Goal: Communication & Community: Answer question/provide support

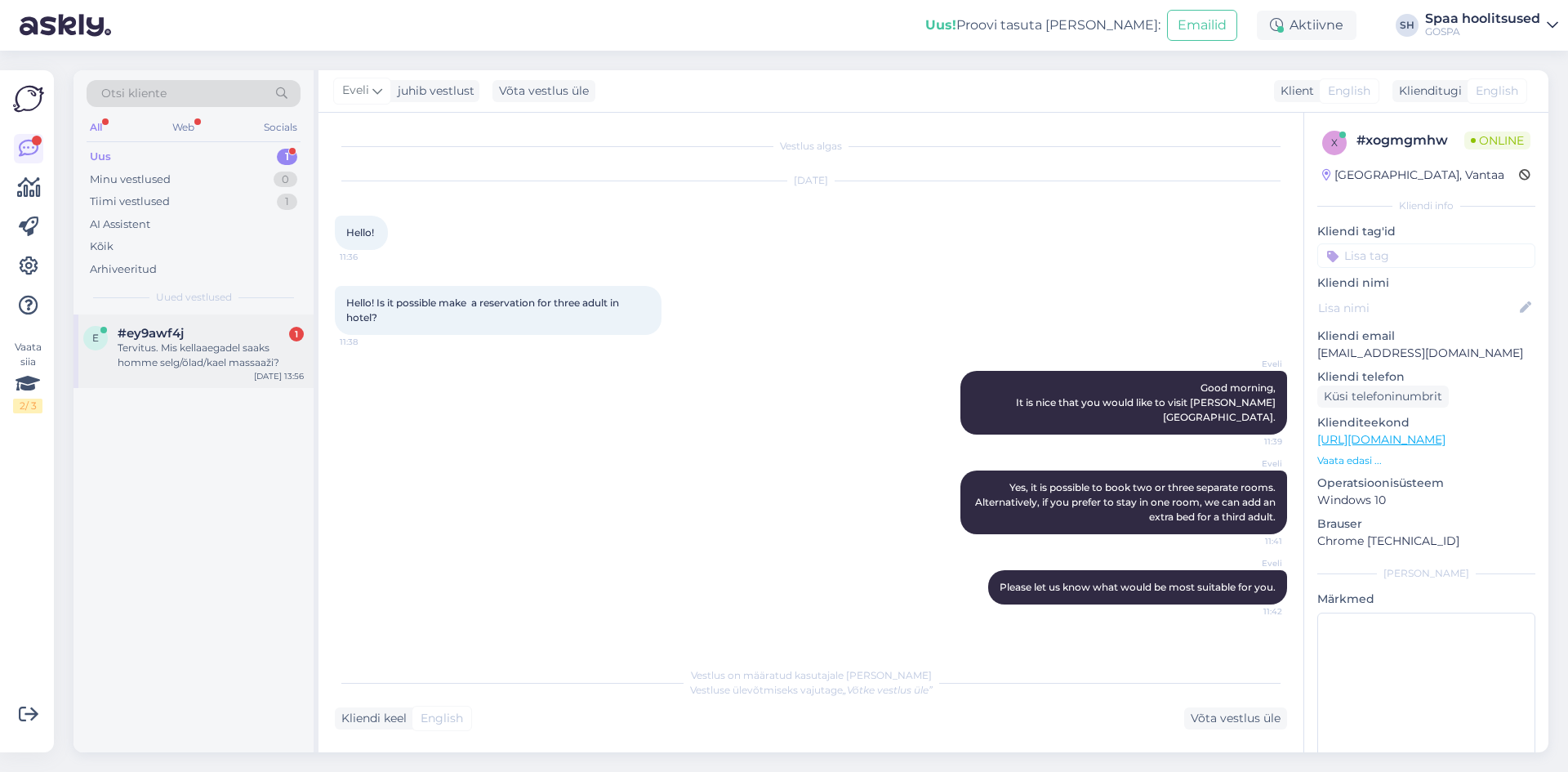
click at [248, 366] on div "Tervitus. Mis kellaaegadel saaks homme selg/õlad/kael massaaži?" at bounding box center [210, 355] width 186 height 30
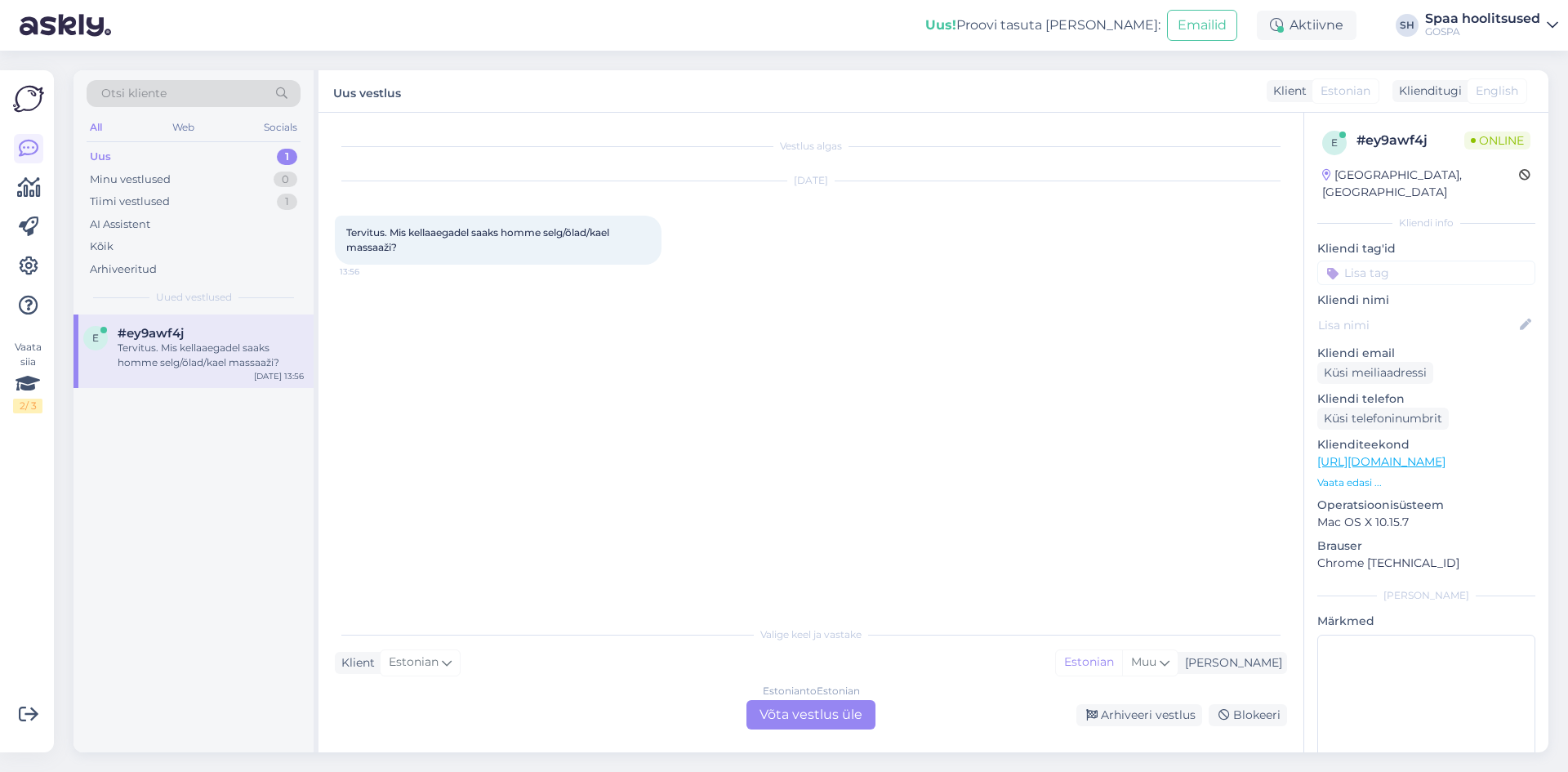
click at [817, 720] on div "Estonian to Estonian Võta vestlus üle" at bounding box center [810, 715] width 129 height 30
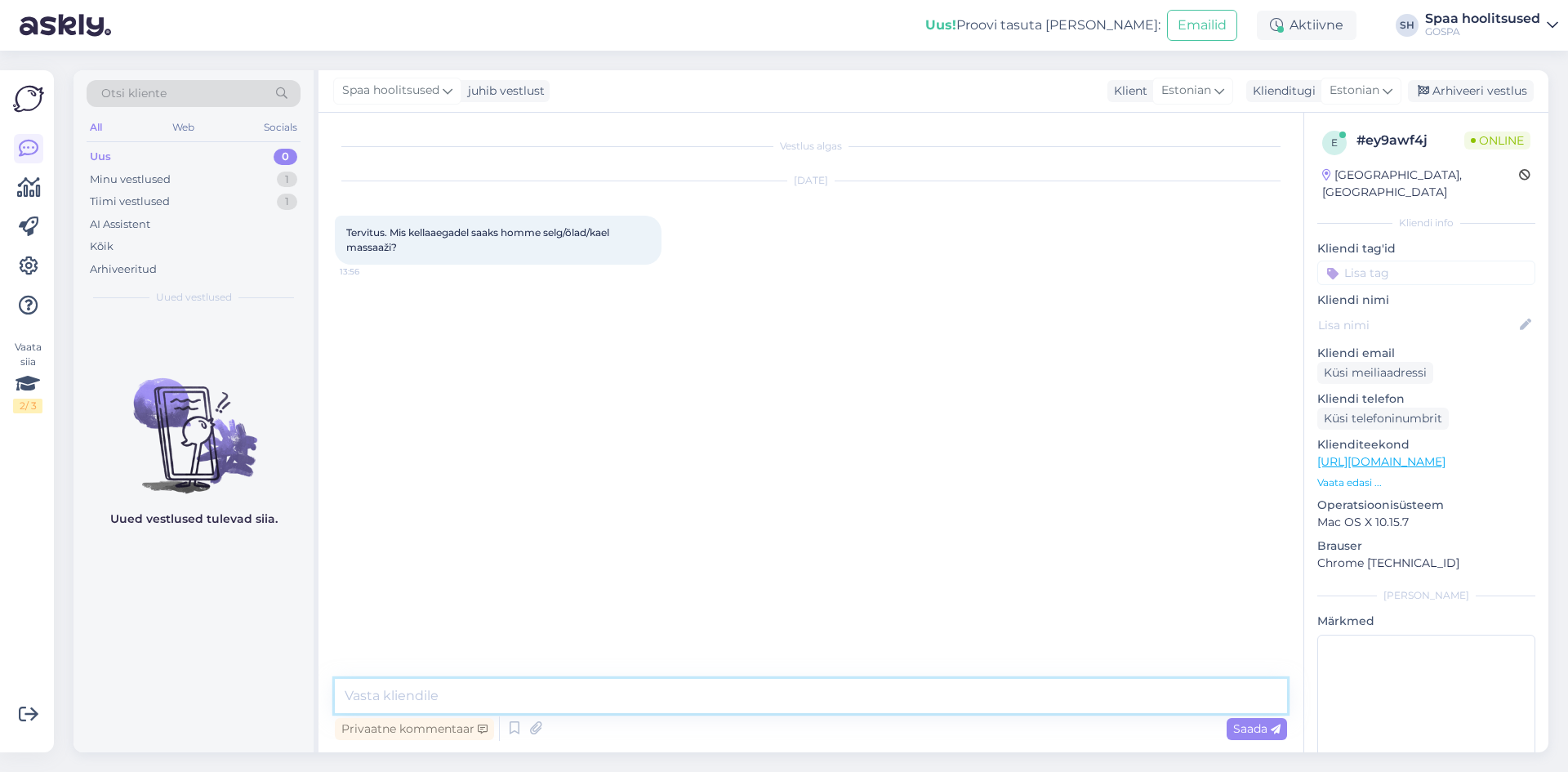
click at [372, 682] on textarea at bounding box center [811, 696] width 952 height 34
type textarea "Tere!"
click at [1252, 726] on span "Saada" at bounding box center [1258, 729] width 47 height 15
click at [376, 700] on textarea at bounding box center [811, 696] width 952 height 34
type textarea "A"
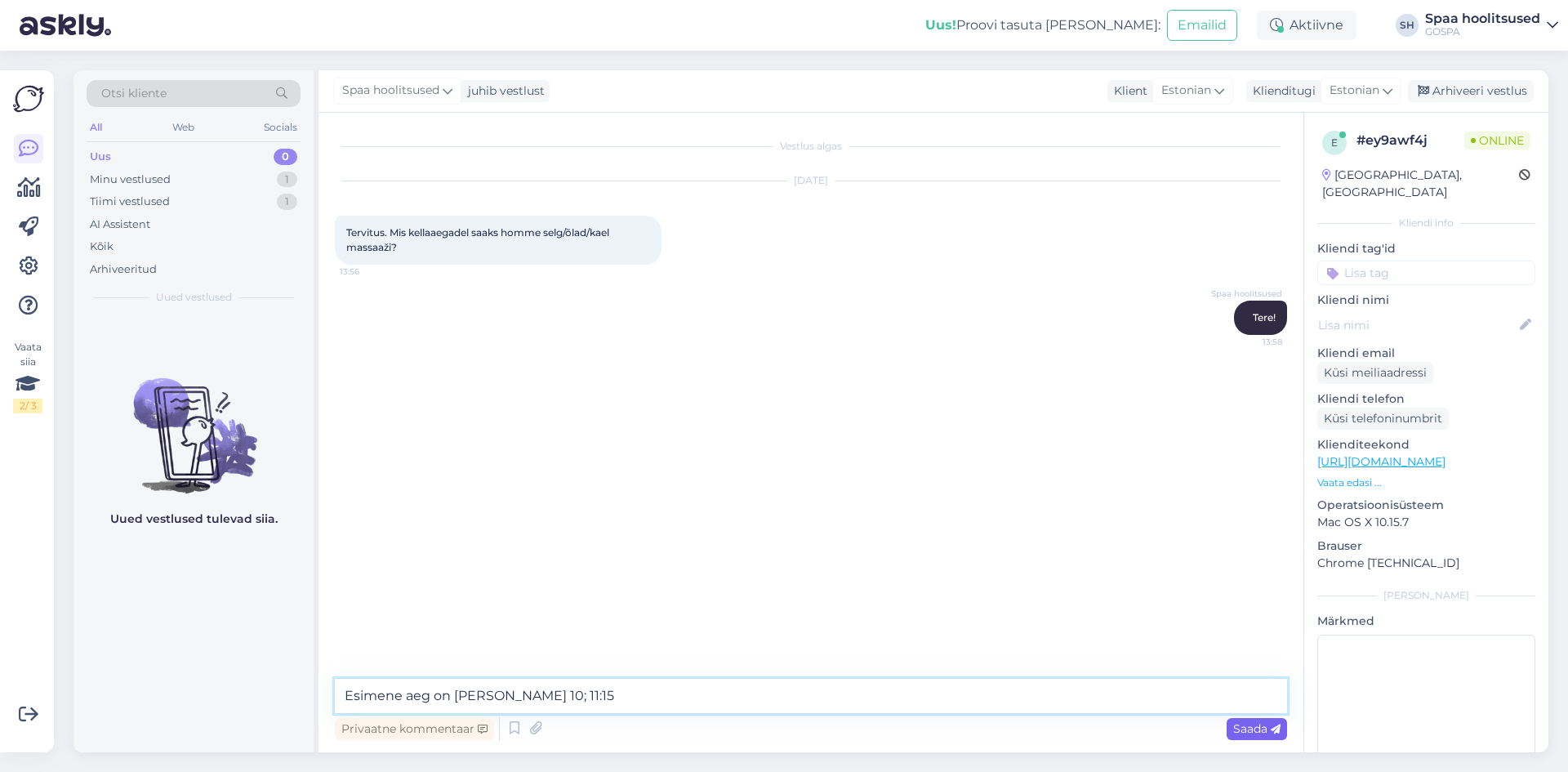
type textarea "Esimene aeg on [PERSON_NAME] 10; 11:15"
click at [1252, 723] on span "Saada" at bounding box center [1258, 729] width 47 height 15
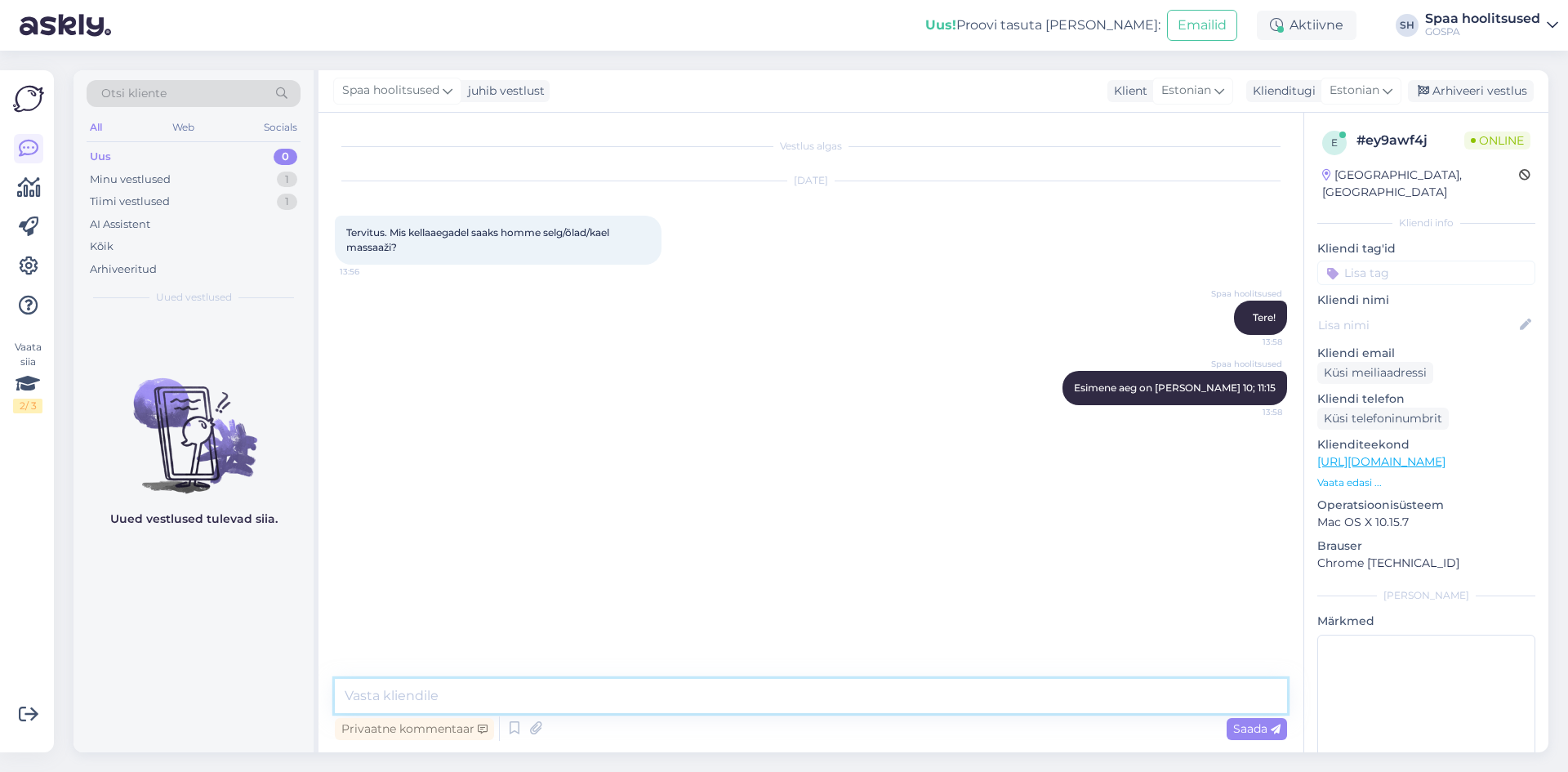
click at [439, 702] on textarea at bounding box center [811, 696] width 952 height 34
type textarea "[PERSON_NAME] 13.00"
click at [1241, 729] on span "Saada" at bounding box center [1258, 729] width 47 height 15
click at [428, 692] on textarea at bounding box center [811, 696] width 952 height 34
type textarea "16:15; 17:15"
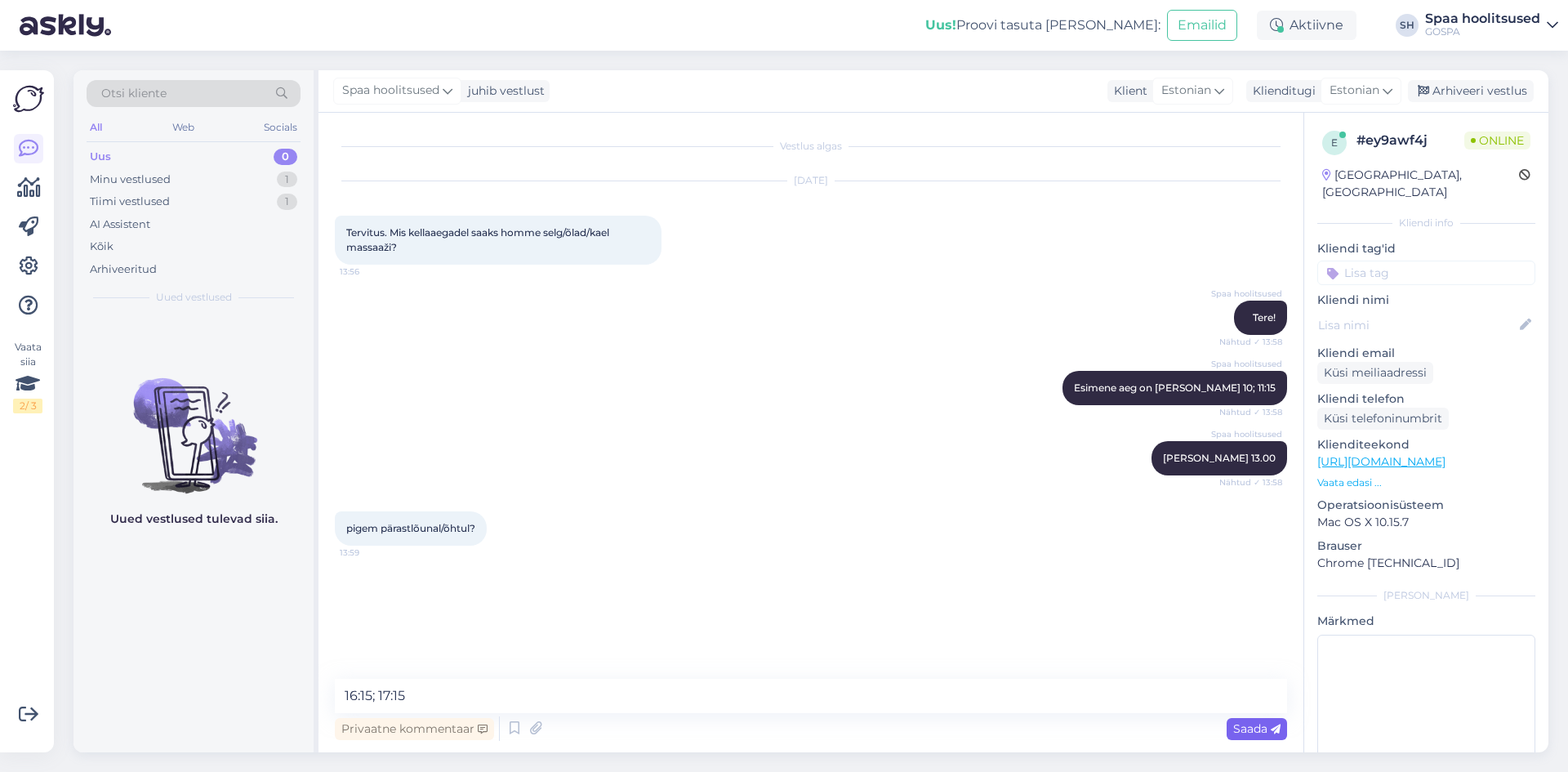
click at [1255, 733] on span "Saada" at bounding box center [1258, 729] width 47 height 15
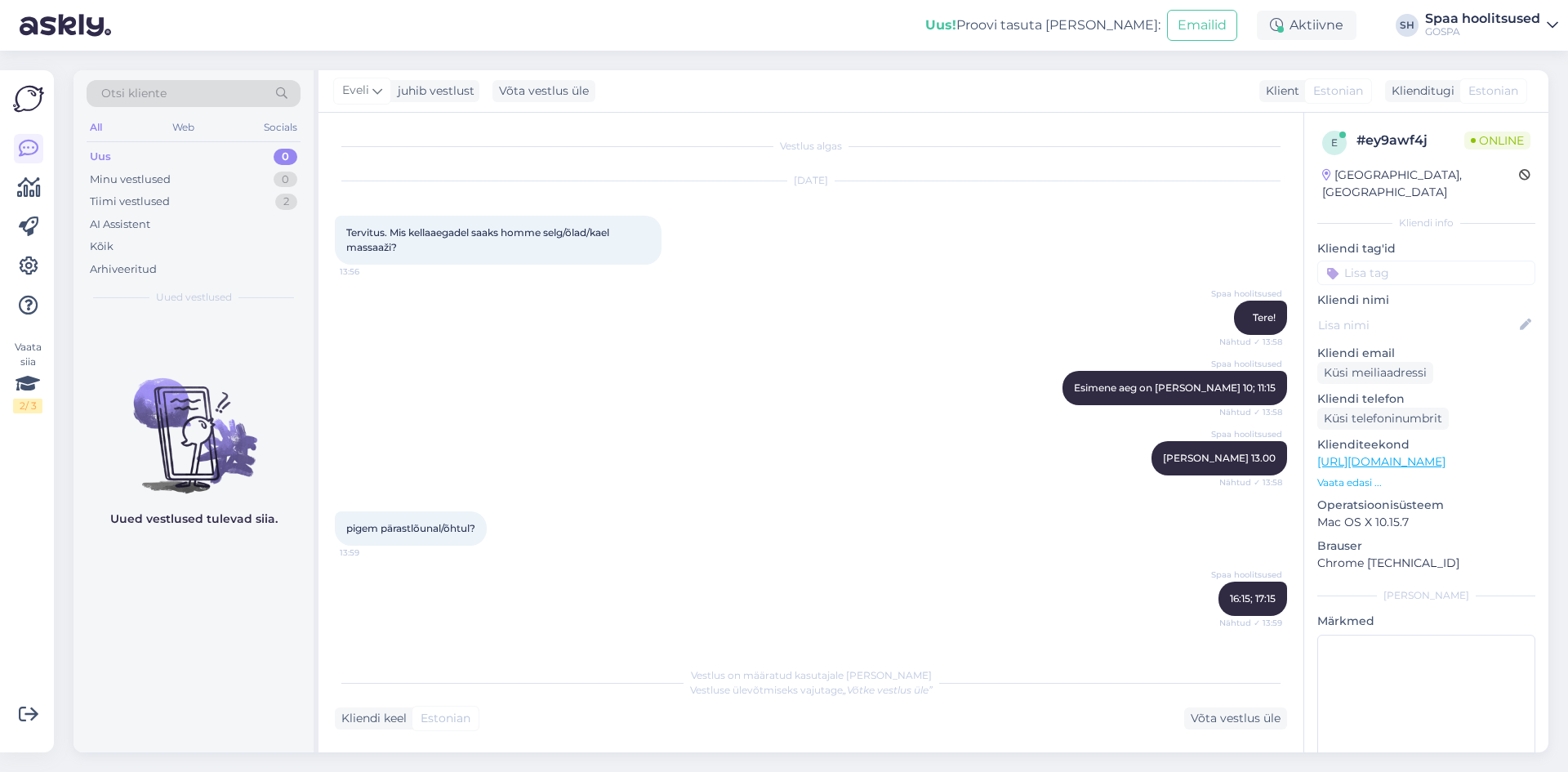
scroll to position [54, 0]
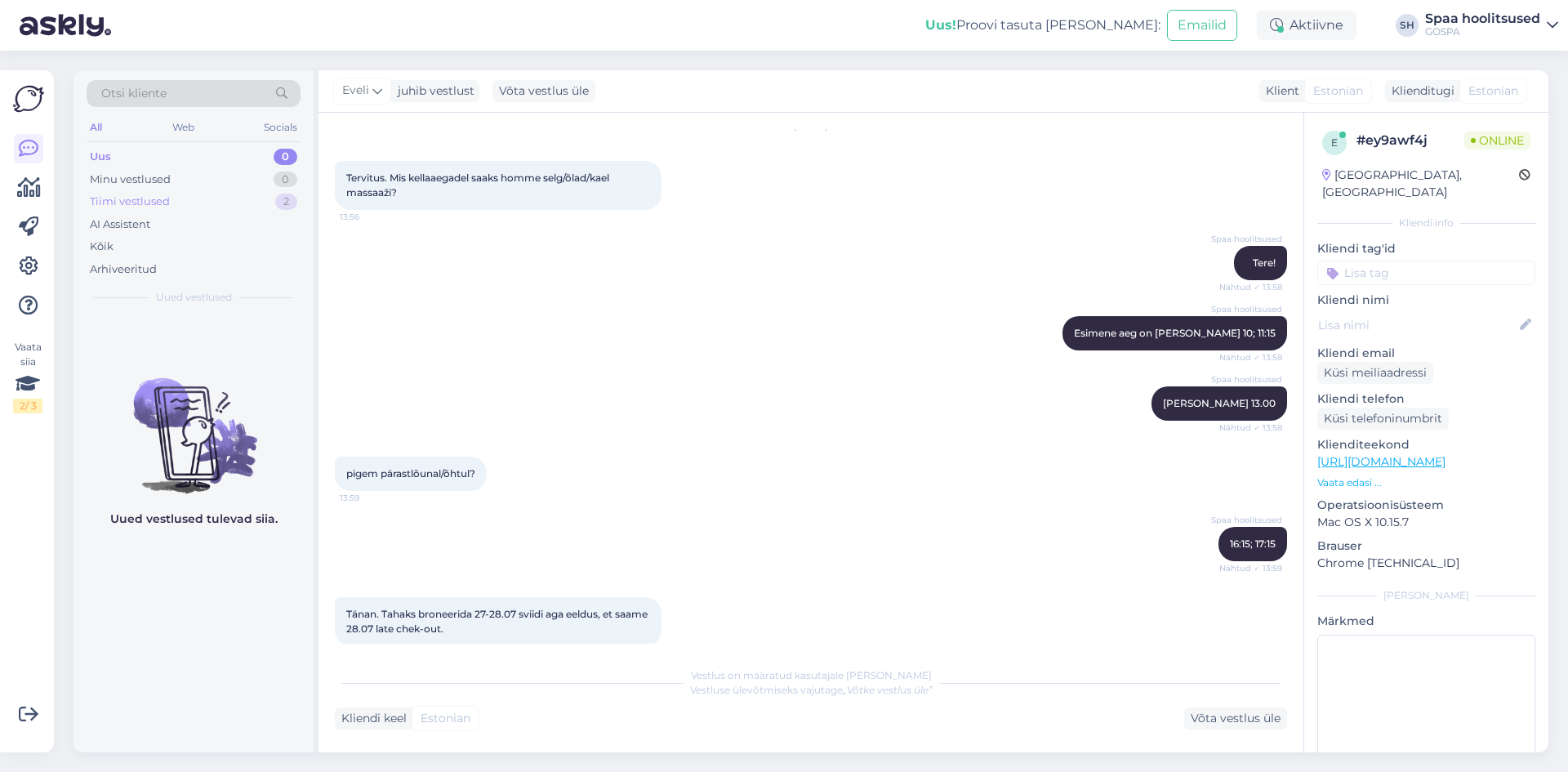
click at [168, 203] on div "Tiimi vestlused" at bounding box center [129, 202] width 80 height 17
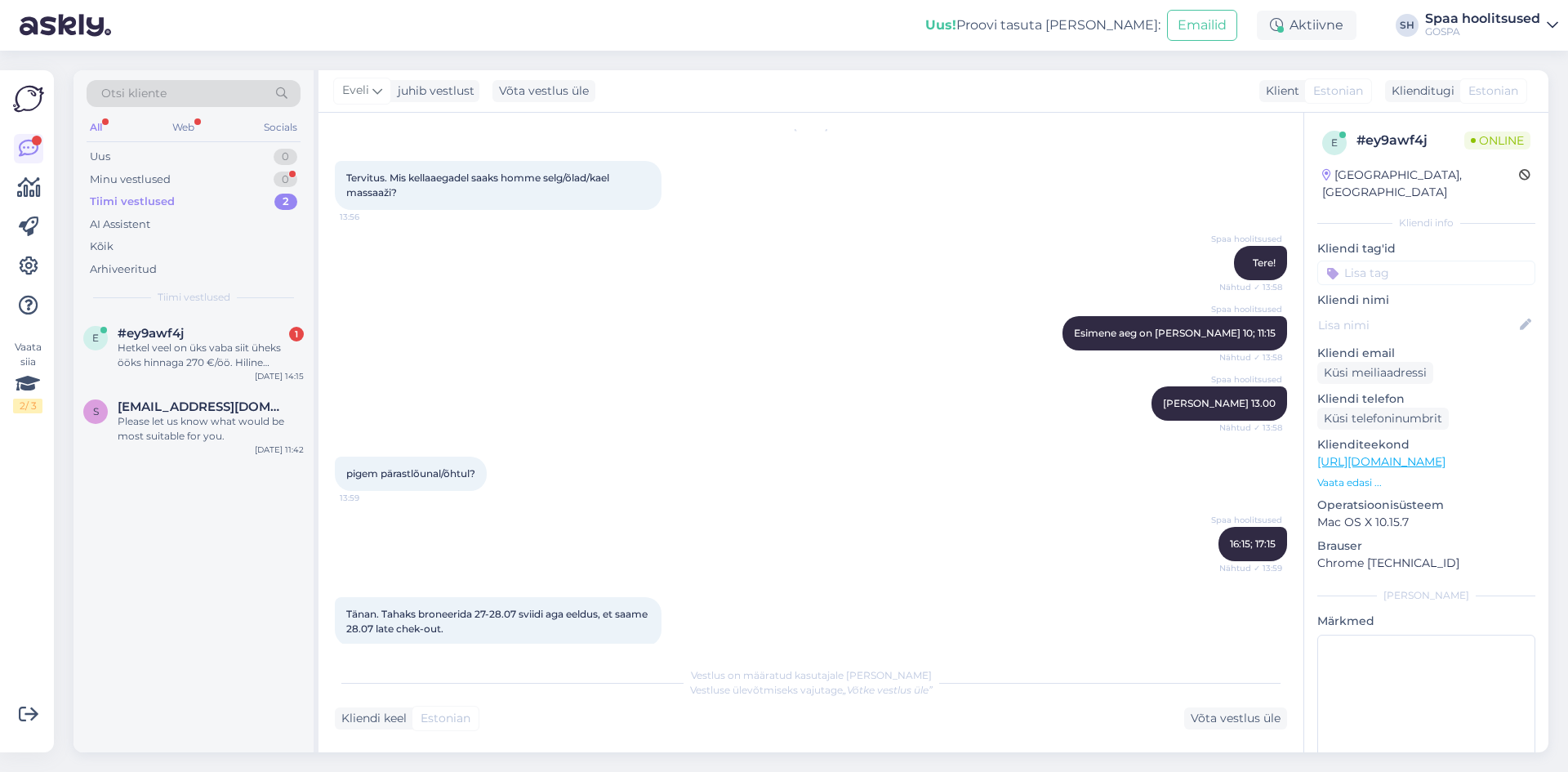
scroll to position [330, 0]
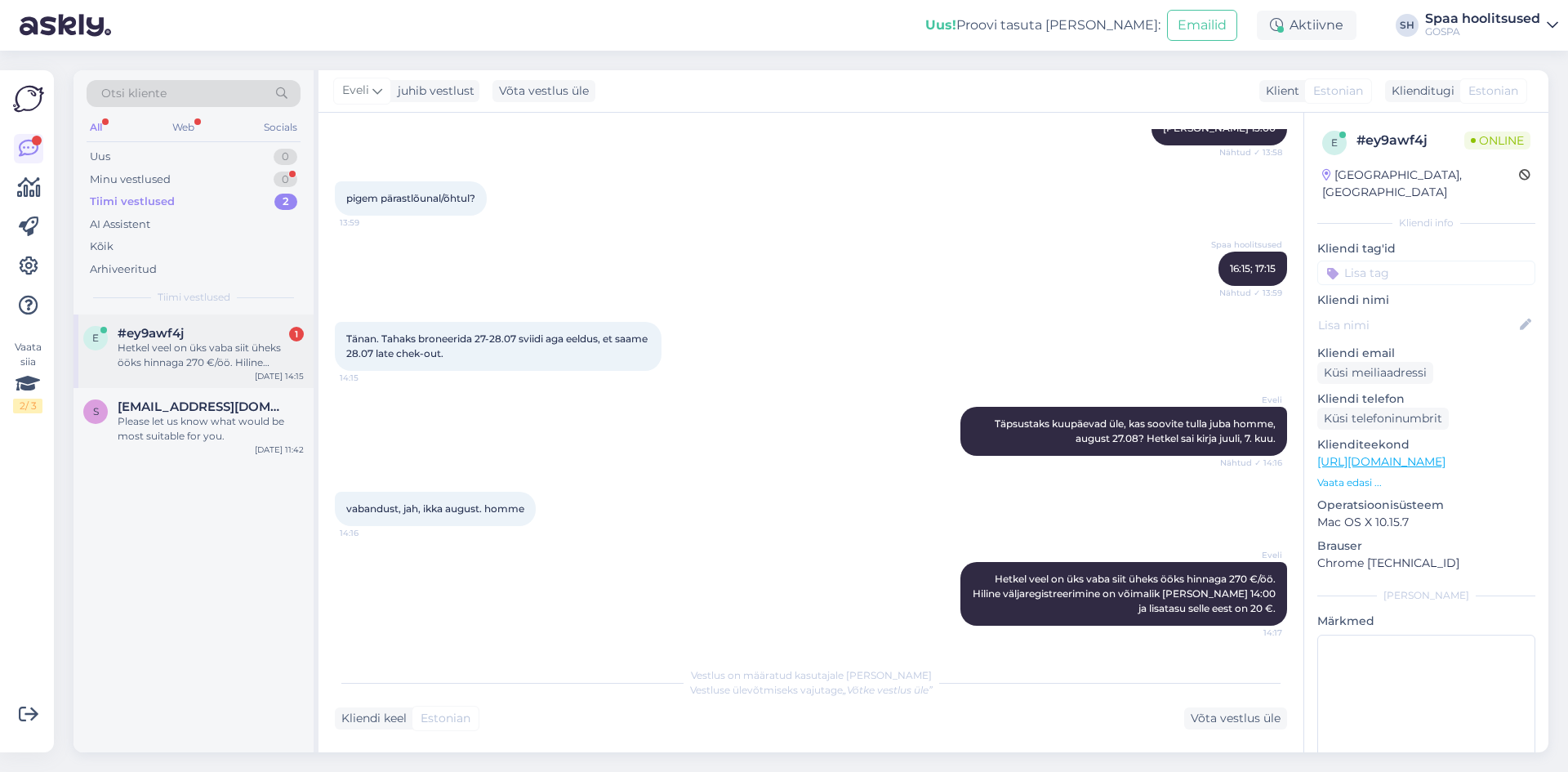
click at [190, 361] on div "Hetkel veel on üks vaba siit üheks ööks hinnaga 270 €/öö. Hiline väljaregistree…" at bounding box center [210, 355] width 186 height 30
click at [195, 435] on div "Please let us know what would be most suitable for you." at bounding box center [210, 429] width 186 height 30
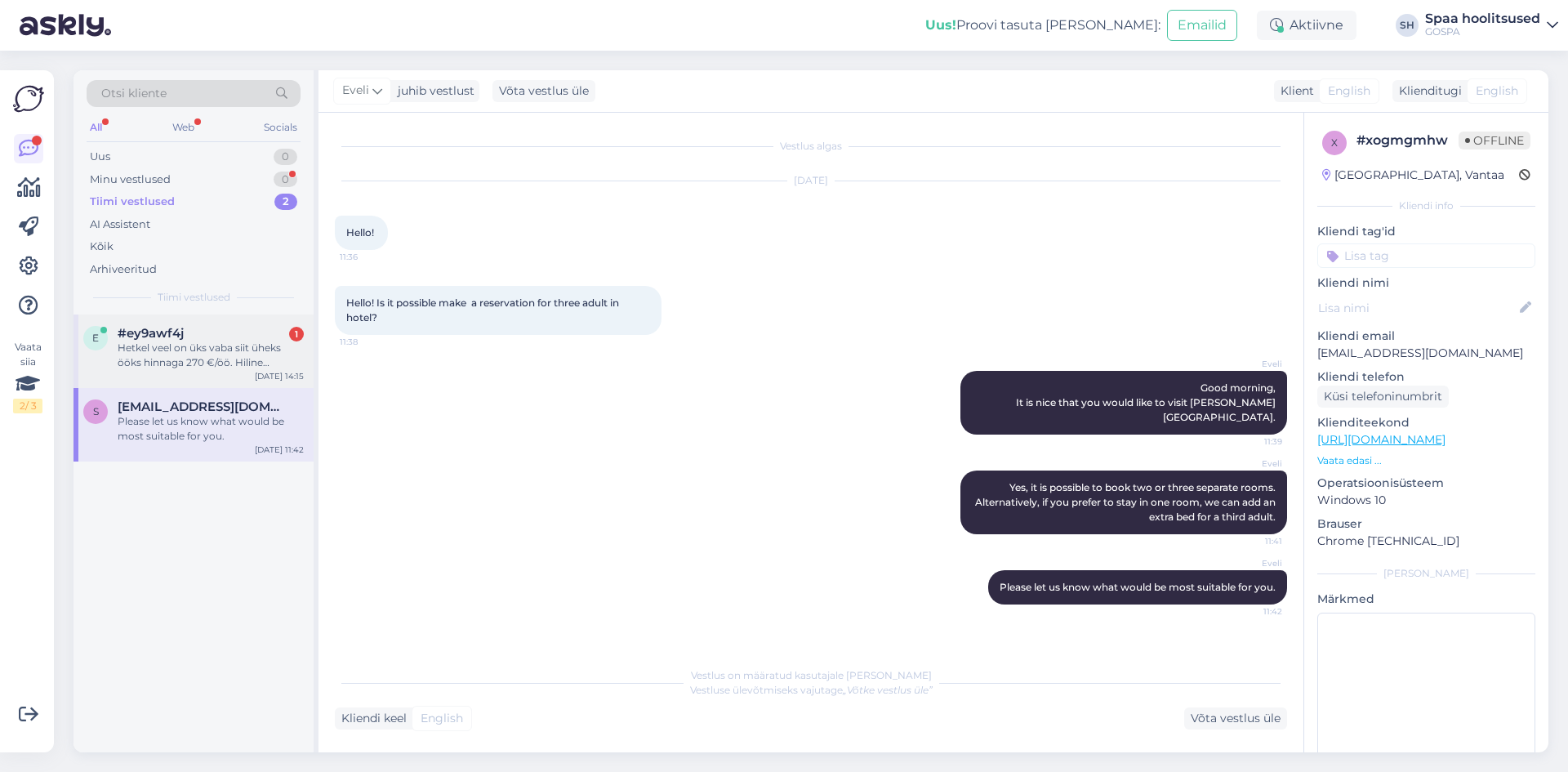
click at [165, 340] on span "#ey9awf4j" at bounding box center [150, 333] width 66 height 15
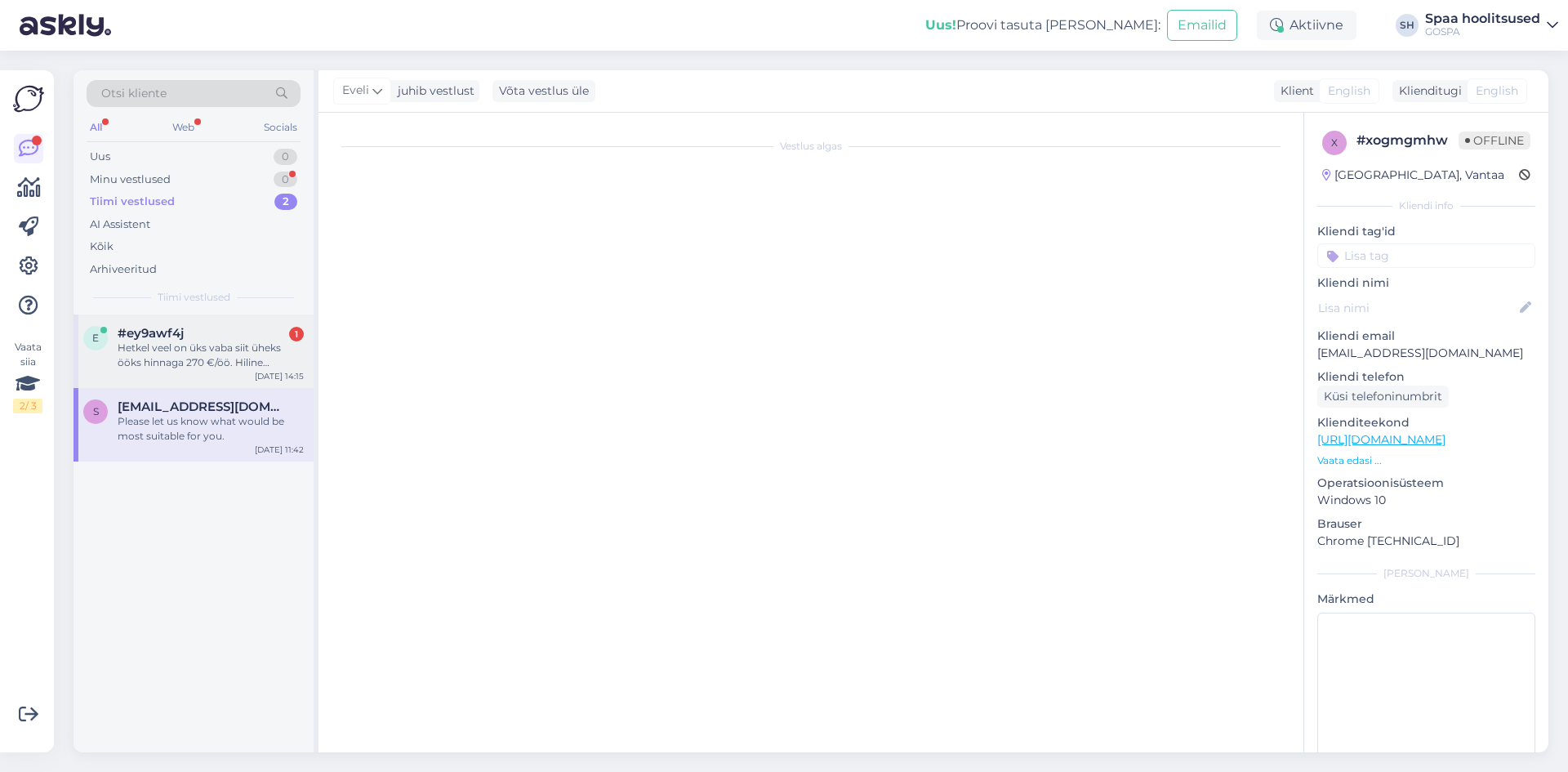
scroll to position [330, 0]
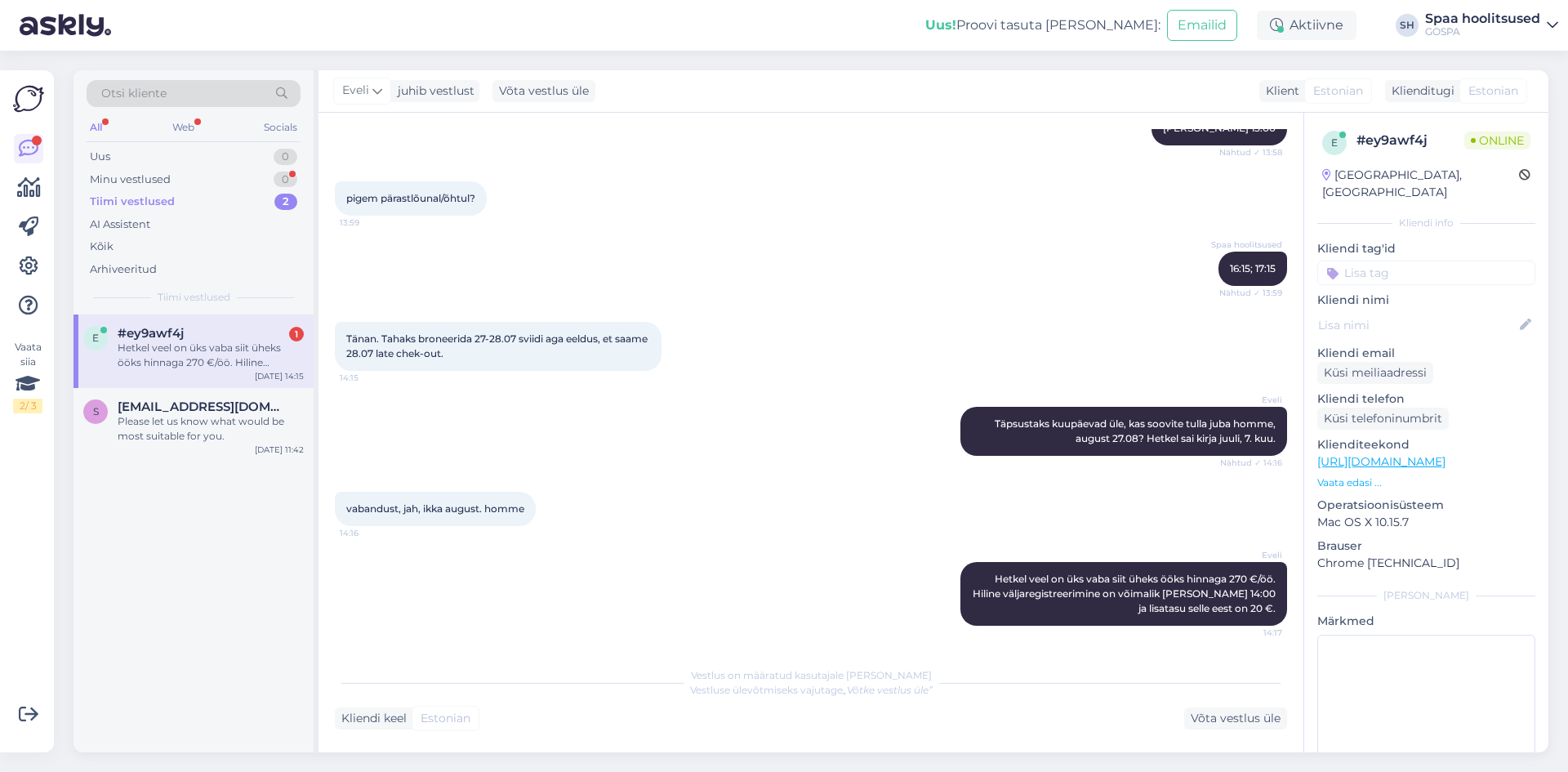
click at [175, 201] on div "Tiimi vestlused 2" at bounding box center [194, 202] width 214 height 23
click at [177, 424] on div "Please let us know what would be most suitable for you." at bounding box center [210, 429] width 186 height 30
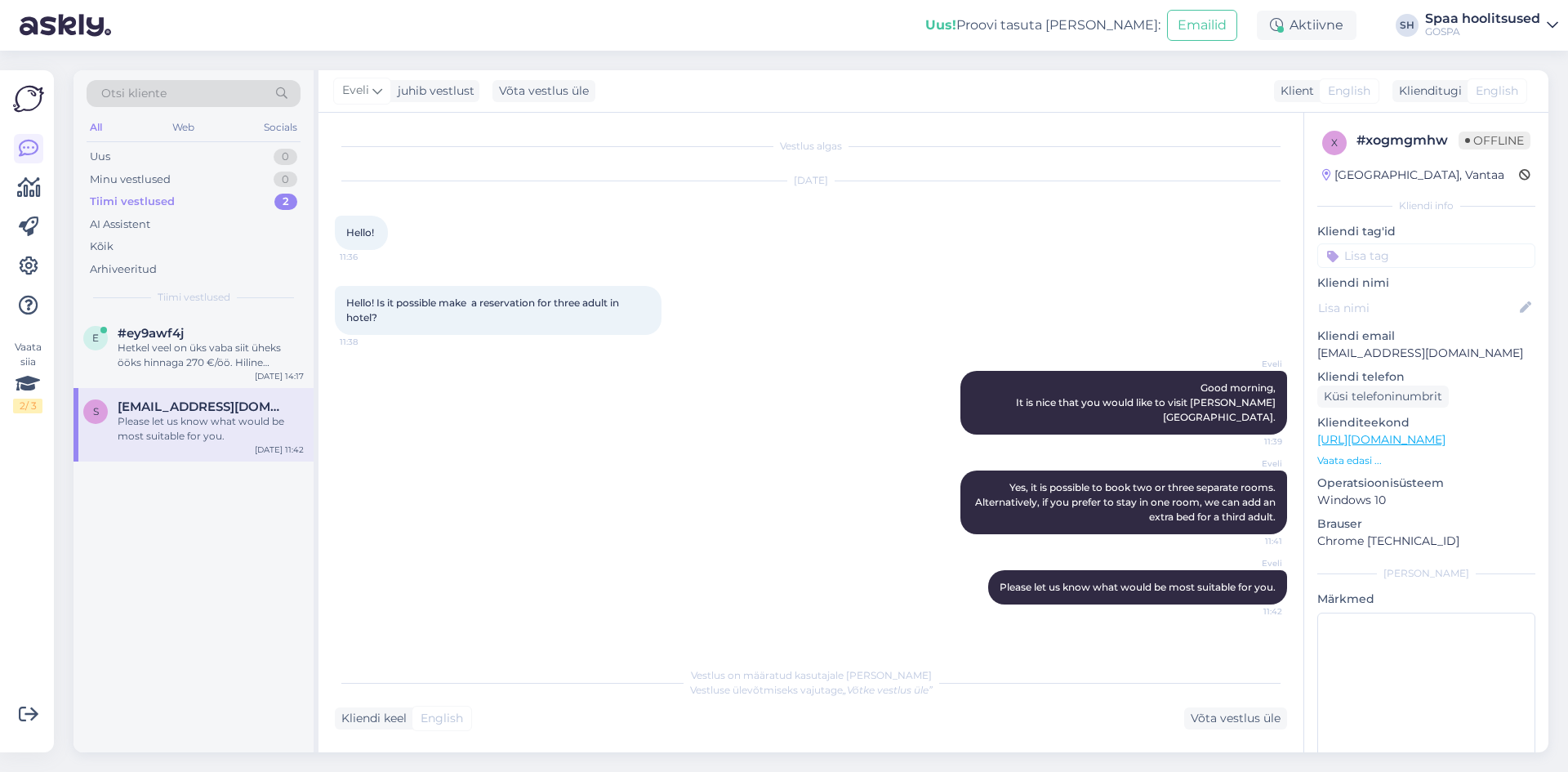
scroll to position [0, 0]
click at [177, 361] on div "Hetkel veel on üks vaba siit üheks ööks hinnaga 270 €/öö. Hiline väljaregistree…" at bounding box center [210, 355] width 186 height 30
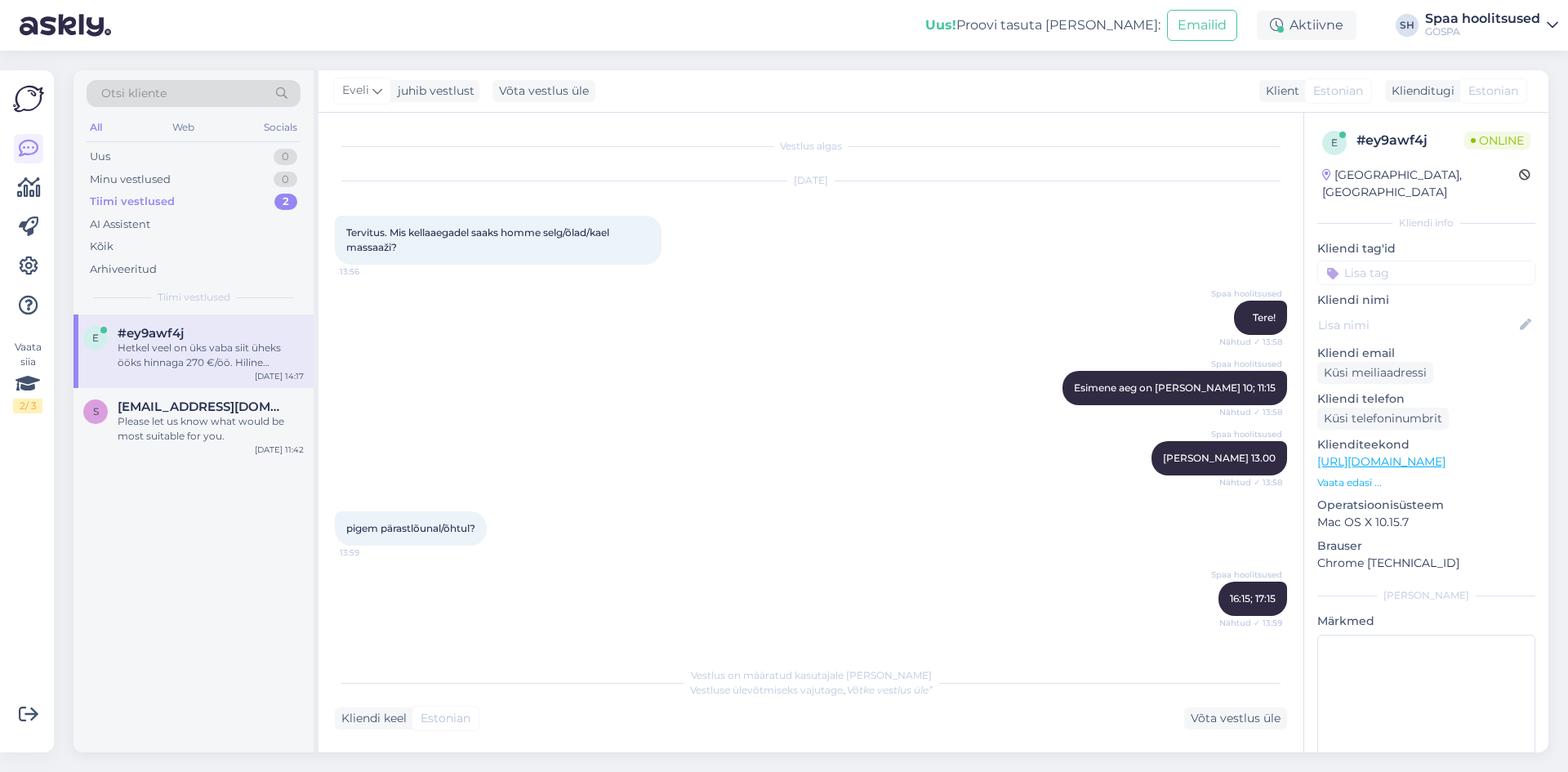
scroll to position [330, 0]
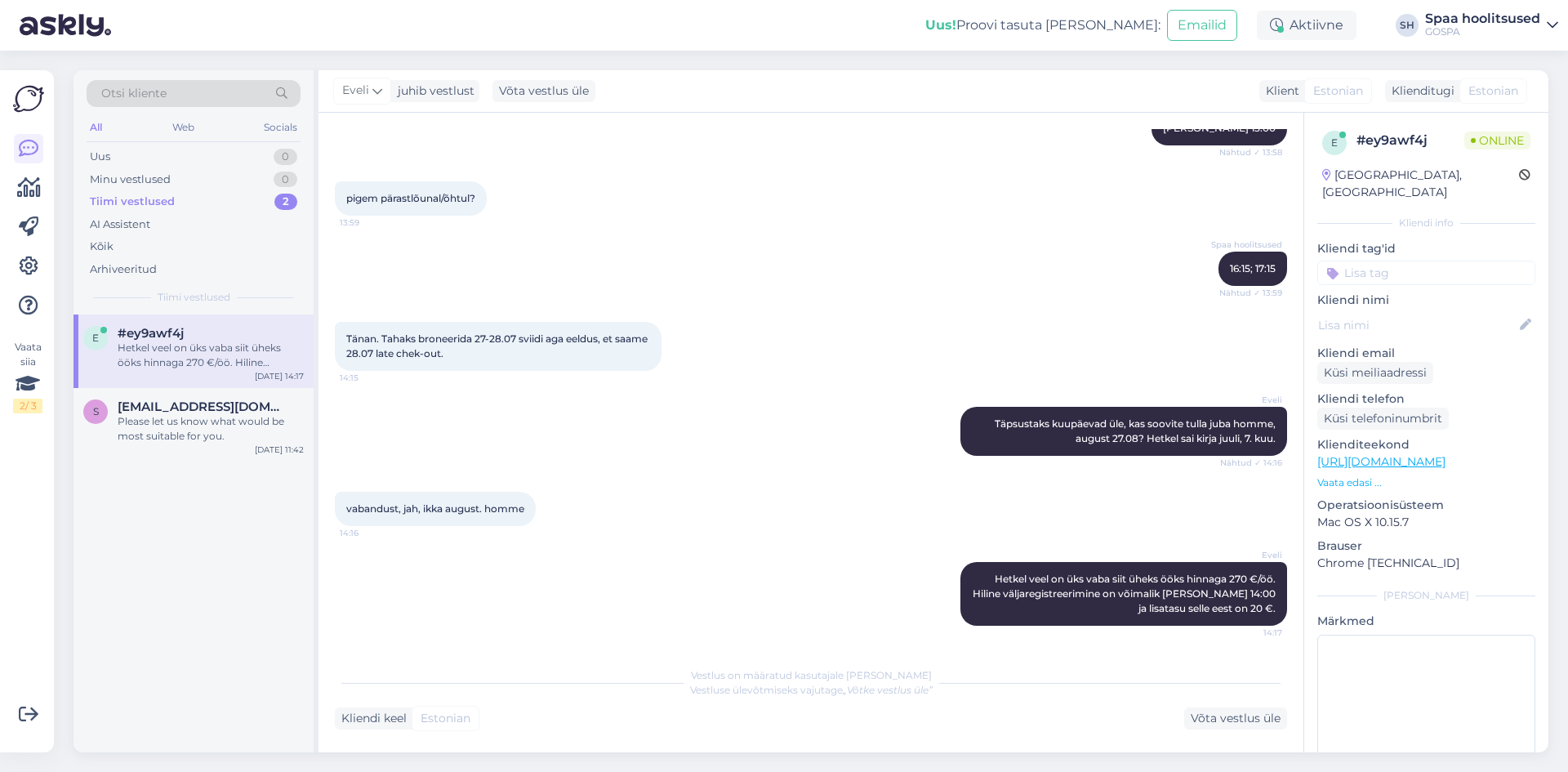
click at [162, 196] on div "Tiimi vestlused" at bounding box center [132, 202] width 85 height 17
click at [124, 157] on div "Uus 0" at bounding box center [194, 157] width 214 height 23
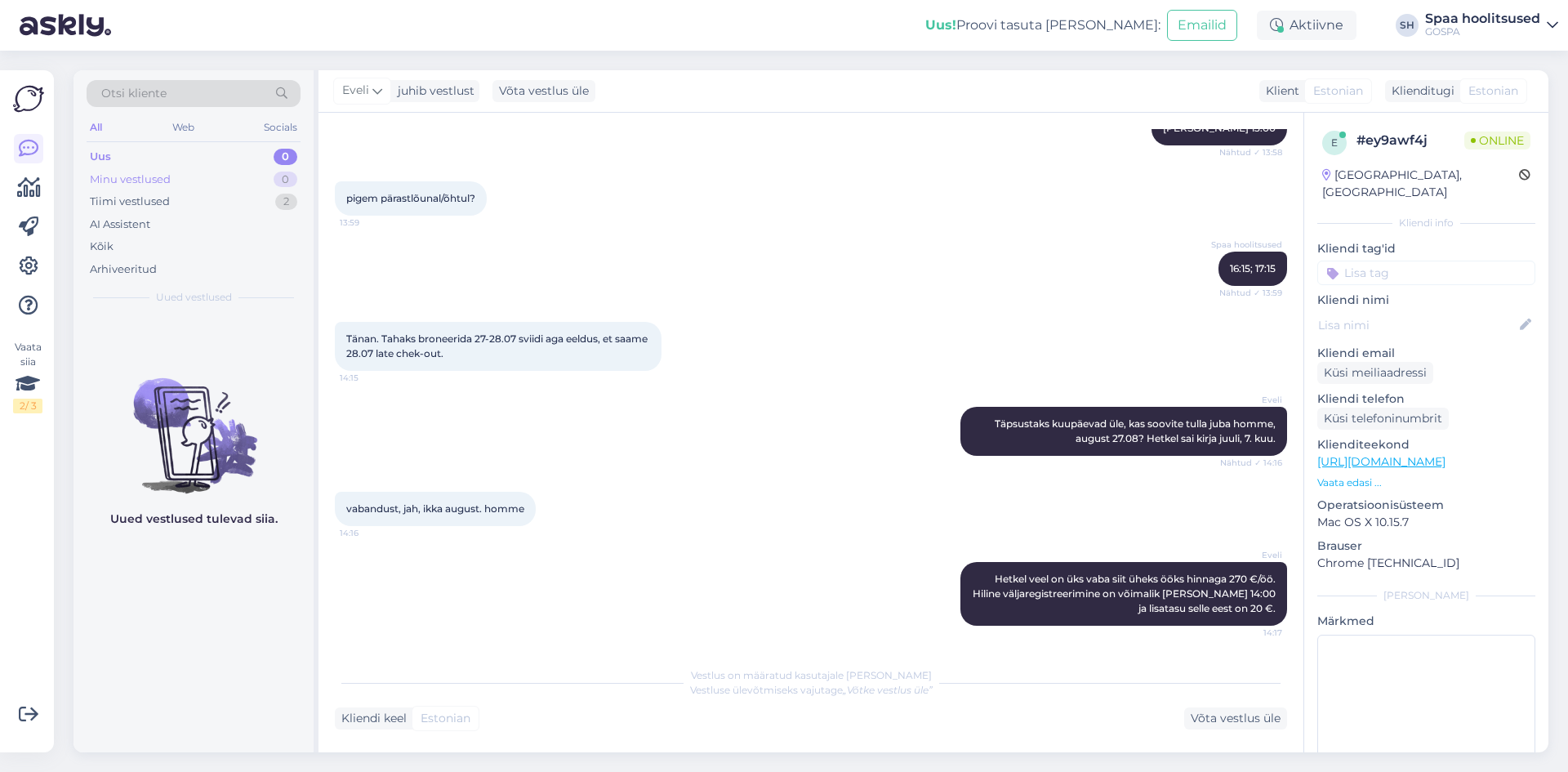
click at [124, 184] on div "Minu vestlused" at bounding box center [130, 180] width 81 height 17
click at [125, 202] on div "Tiimi vestlused" at bounding box center [129, 202] width 80 height 17
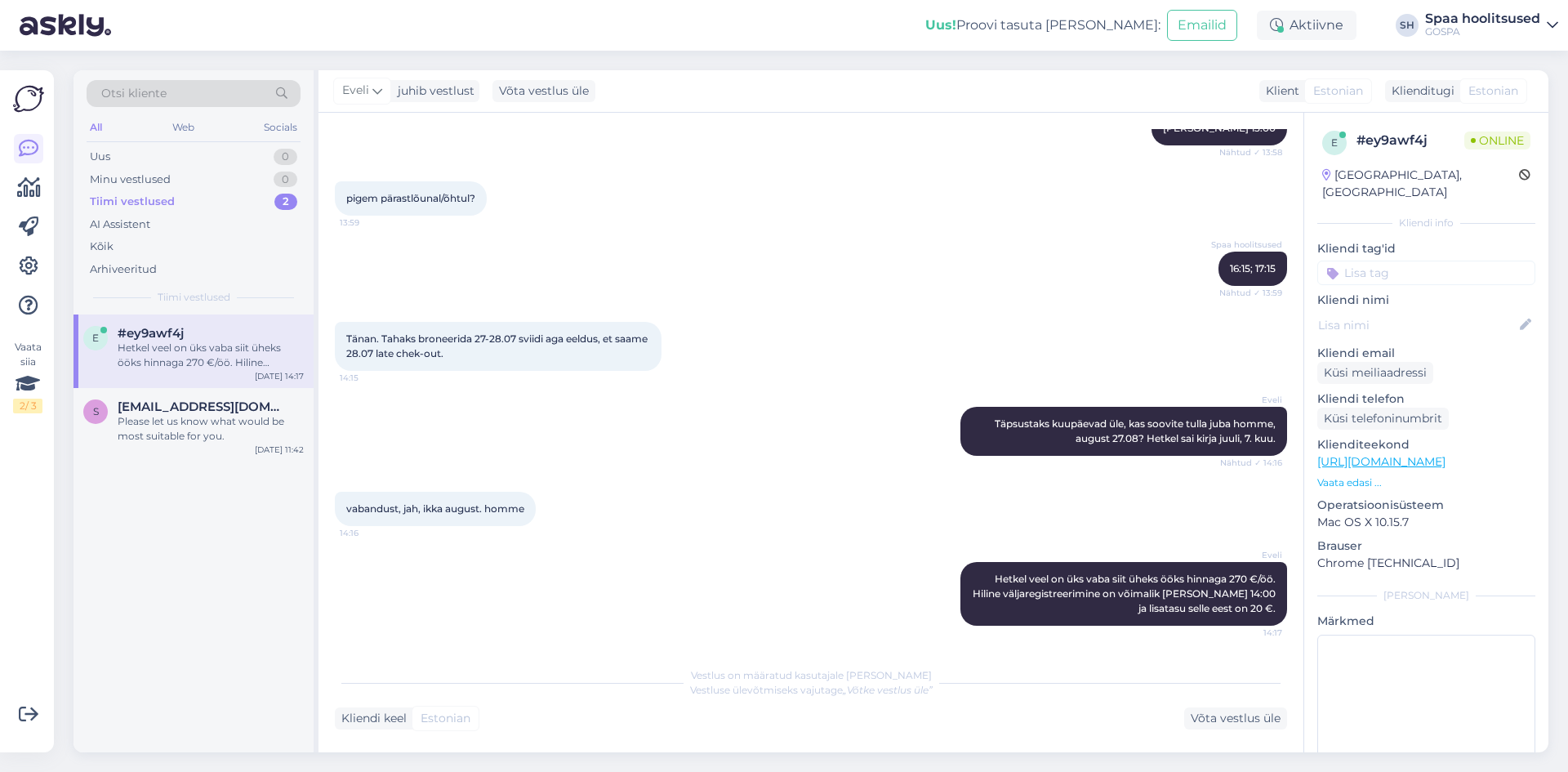
click at [142, 364] on div "Hetkel veel on üks vaba siit üheks ööks hinnaga 270 €/öö. Hiline väljaregistree…" at bounding box center [210, 355] width 186 height 30
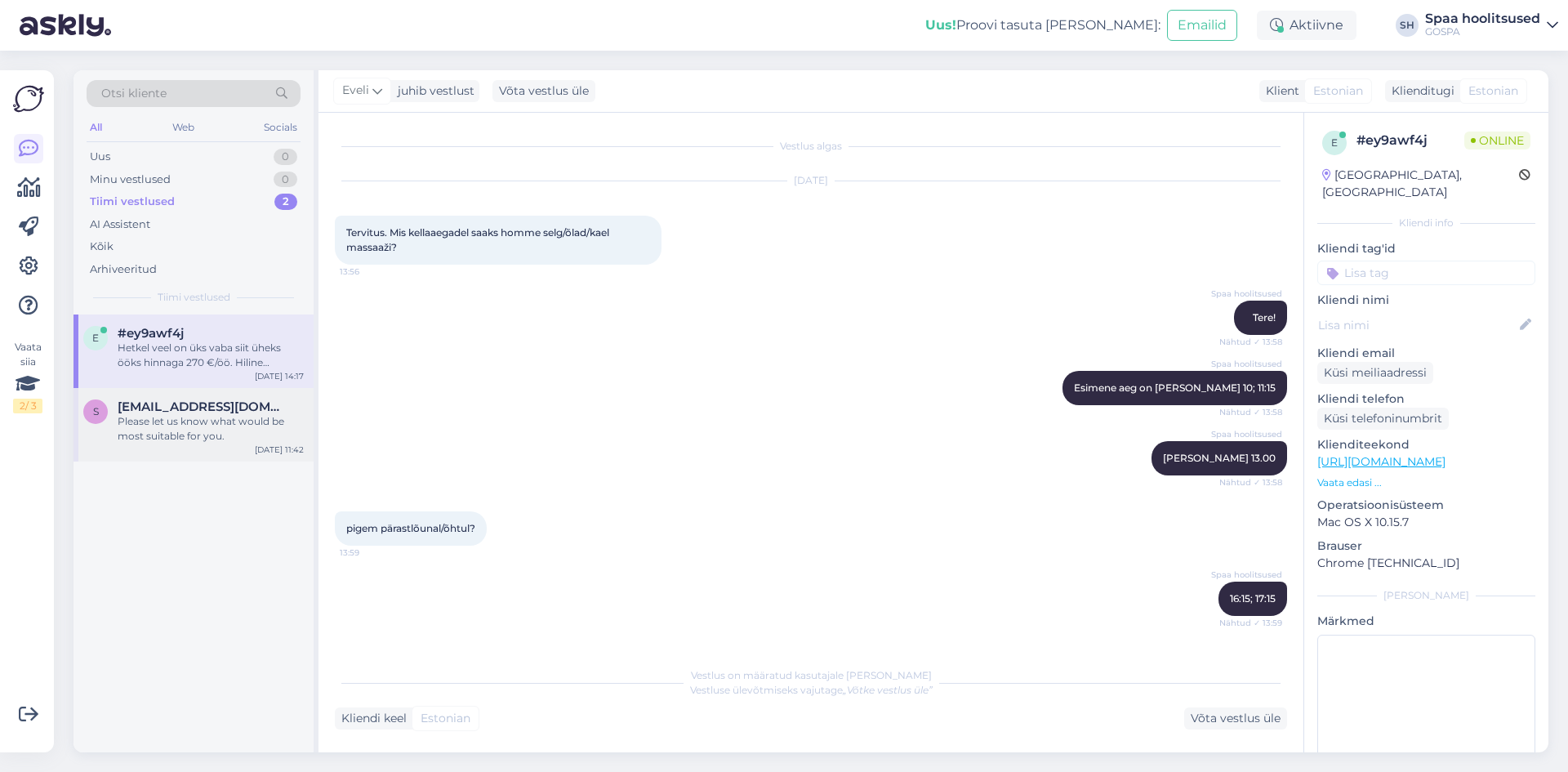
click at [153, 430] on div "Please let us know what would be most suitable for you." at bounding box center [210, 429] width 186 height 30
